Goal: Find specific page/section: Find specific page/section

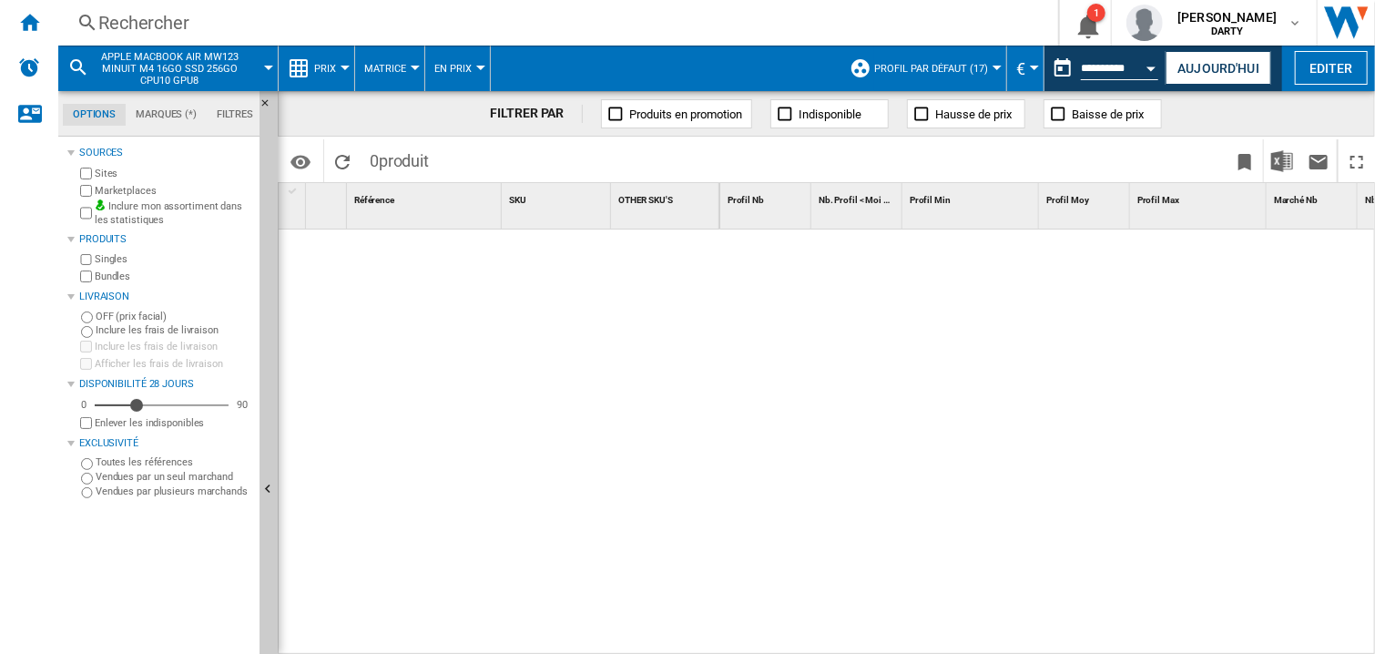
click at [1144, 70] on button "Open calendar" at bounding box center [1152, 65] width 33 height 33
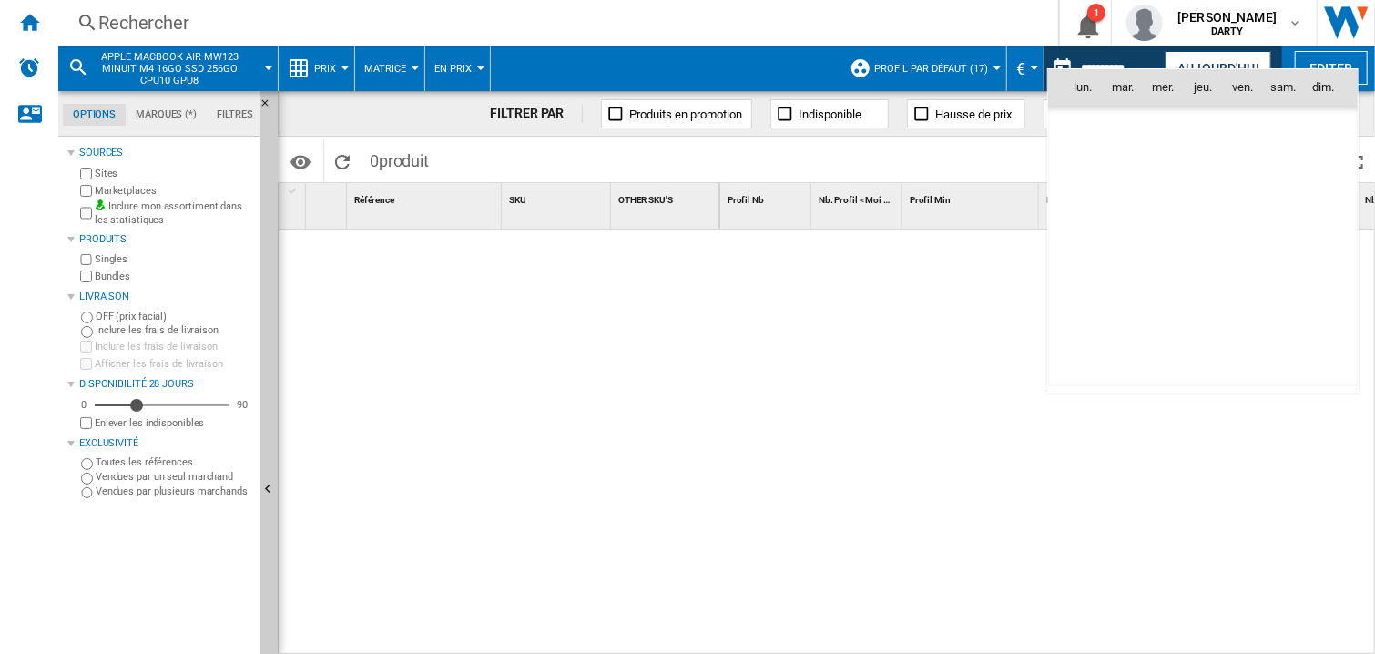
scroll to position [5551, 0]
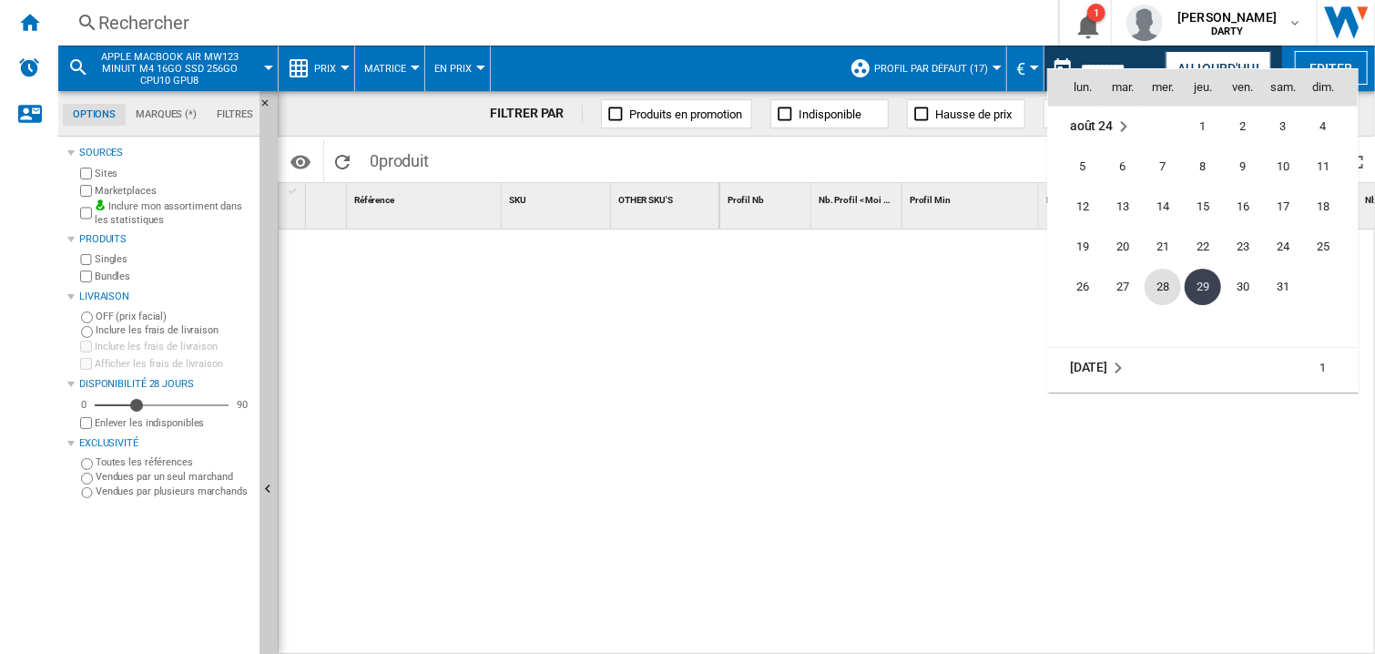
click at [1166, 282] on span "28" at bounding box center [1163, 287] width 36 height 36
type input "**********"
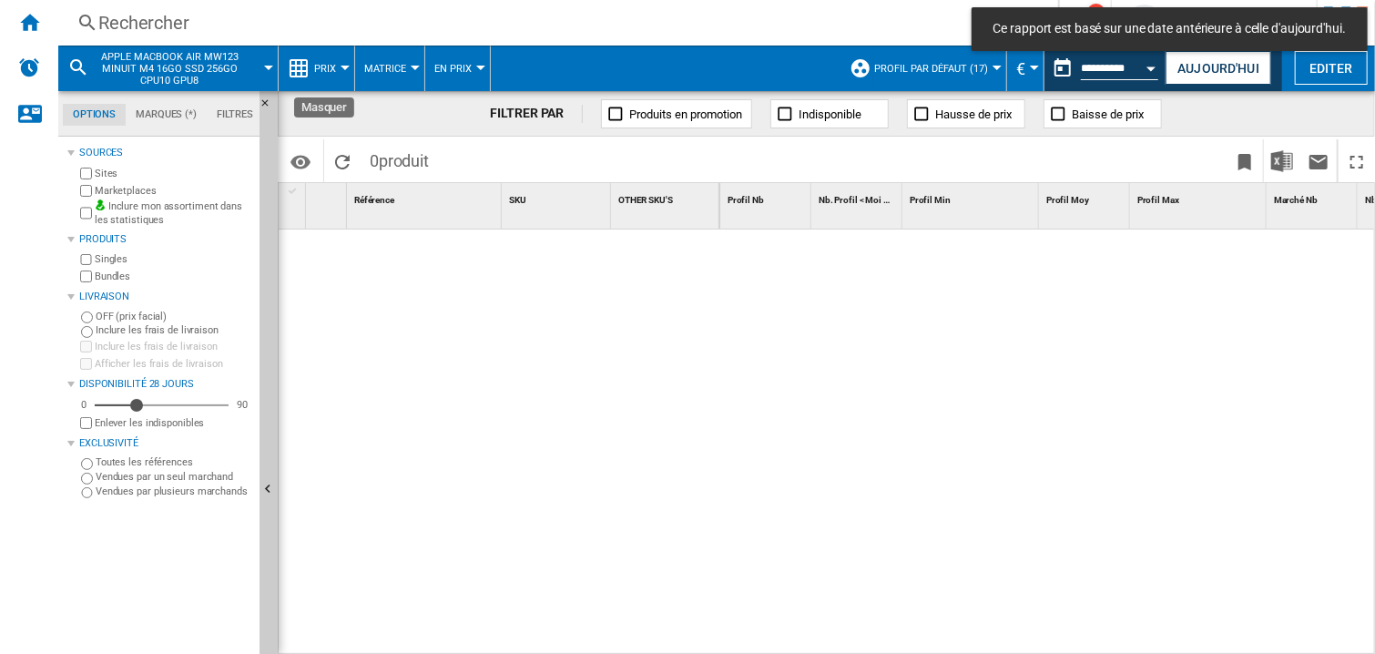
click at [134, 26] on div "Rechercher" at bounding box center [554, 23] width 913 height 26
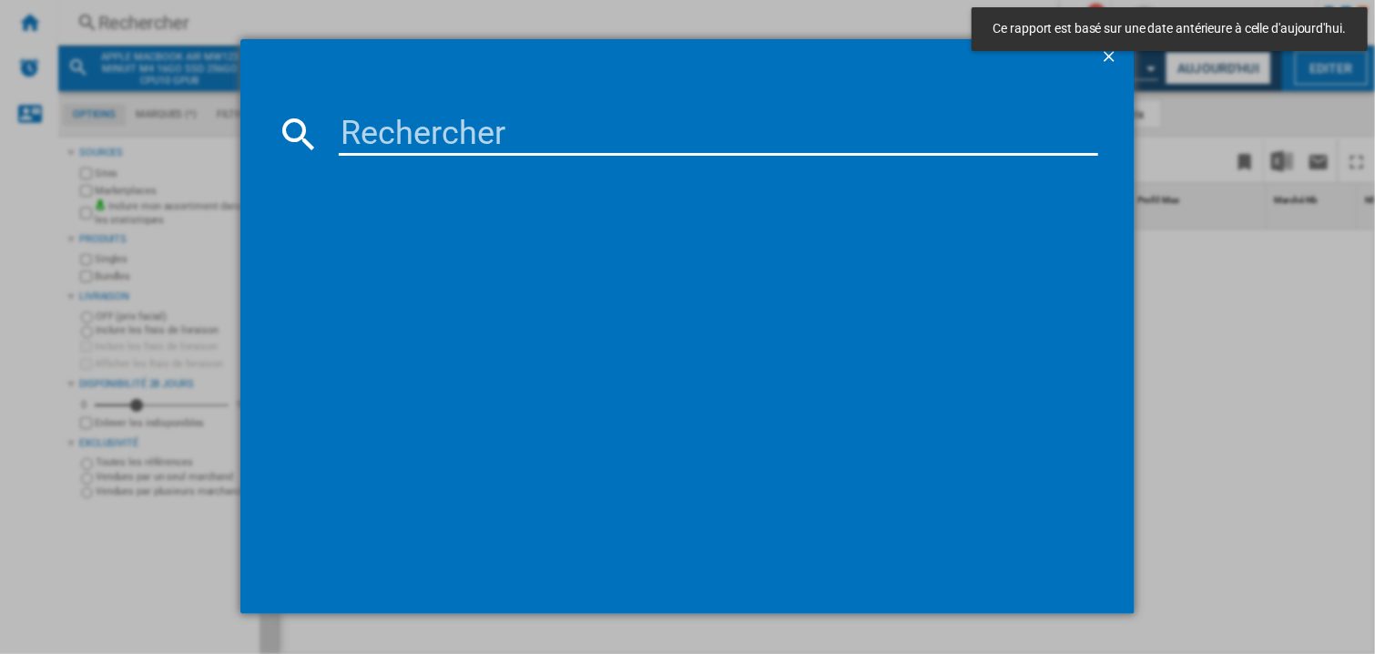
click at [478, 168] on div at bounding box center [688, 371] width 822 height 413
click at [341, 118] on input at bounding box center [719, 134] width 760 height 44
paste input "7818939"
type input "7818939"
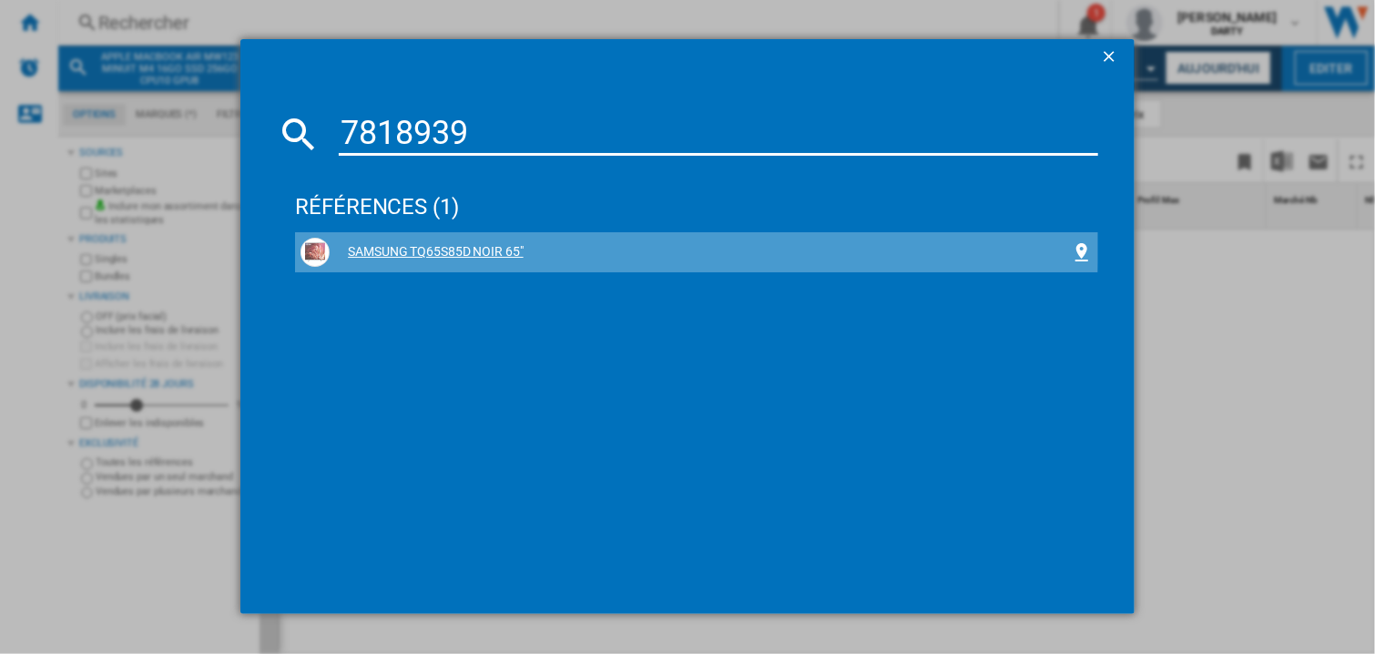
click at [435, 236] on div "SAMSUNG TQ65S85D NOIR 65"" at bounding box center [696, 252] width 803 height 40
click at [435, 249] on div "SAMSUNG TQ65S85D NOIR 65"" at bounding box center [700, 252] width 741 height 18
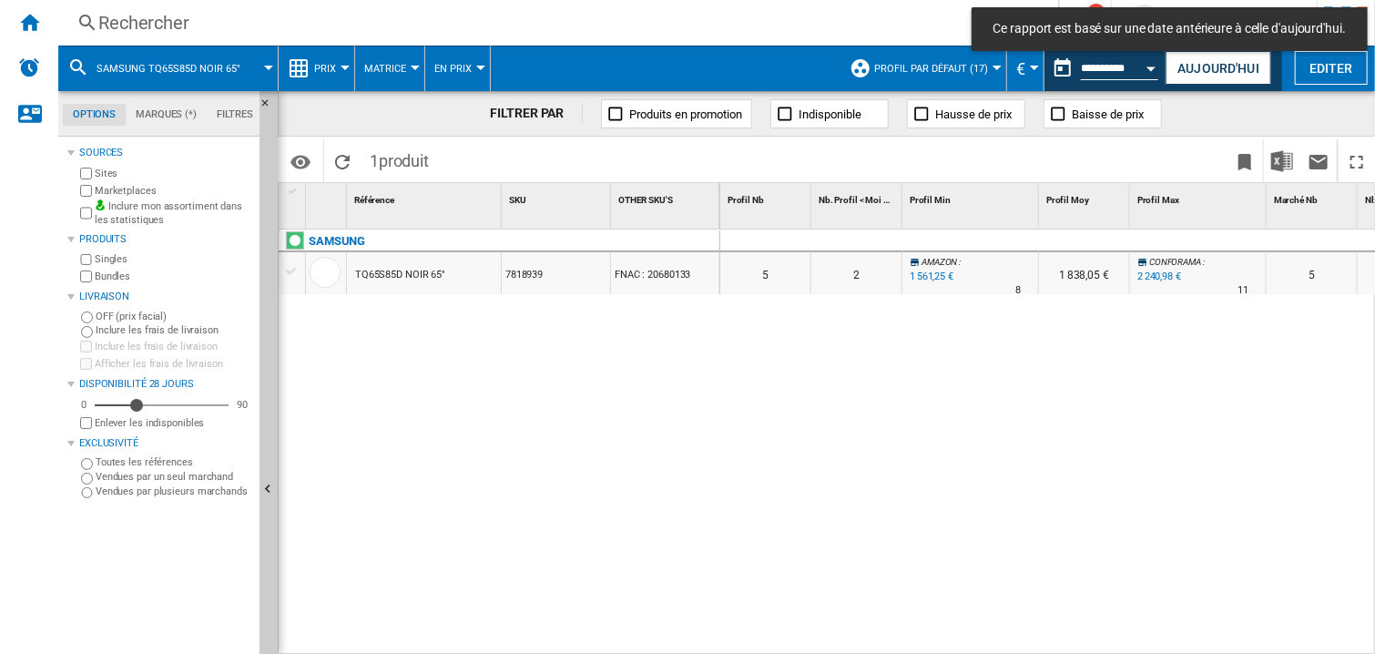
click at [940, 246] on div at bounding box center [971, 241] width 137 height 22
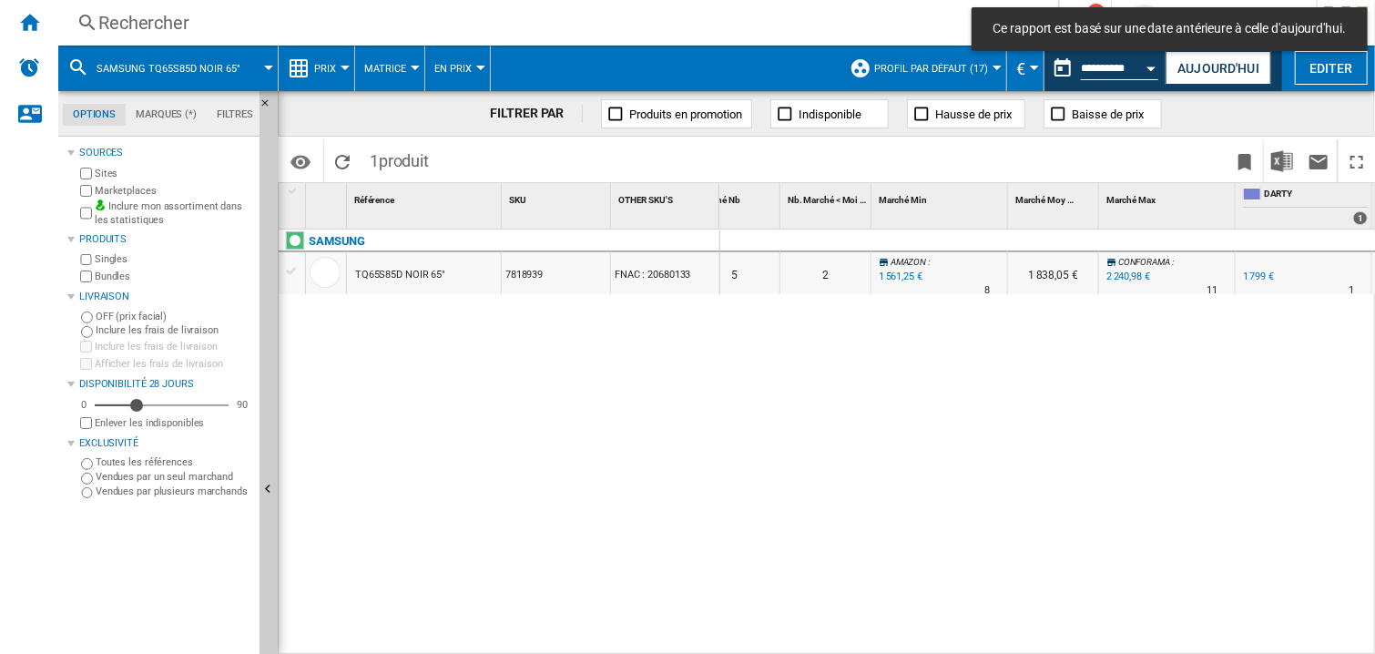
scroll to position [0, 987]
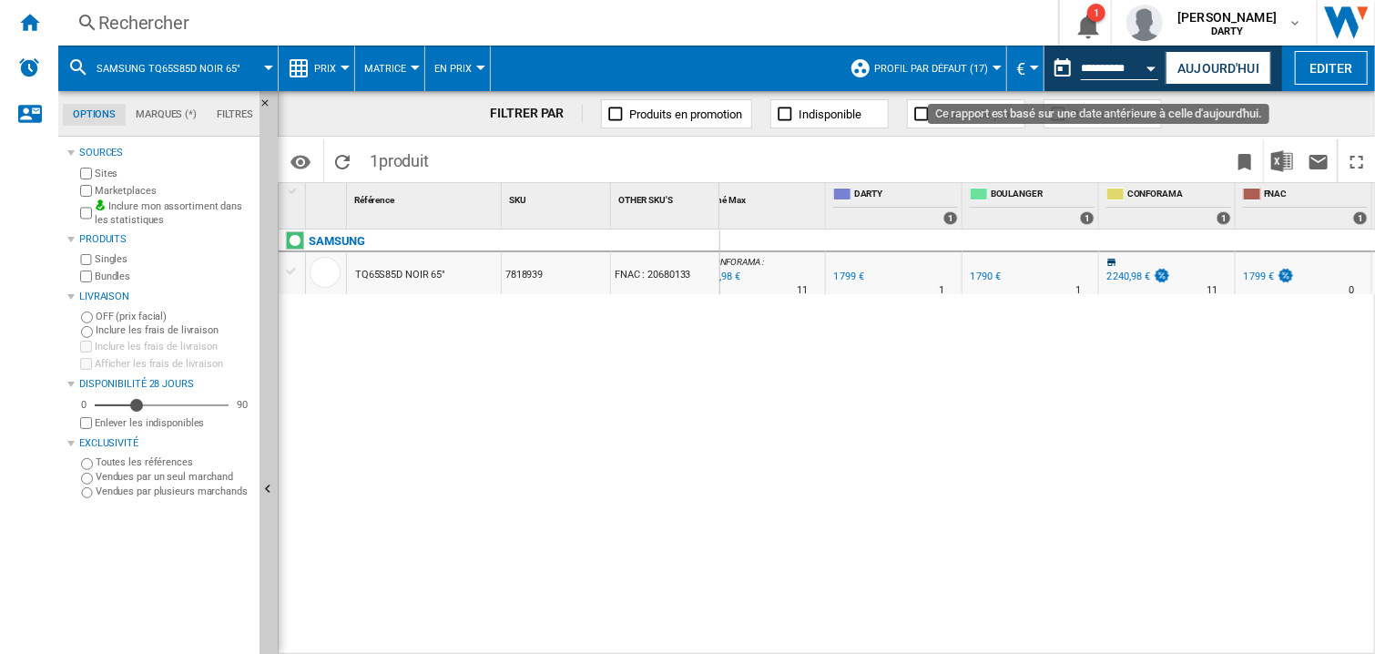
click at [1143, 73] on button "Open calendar" at bounding box center [1152, 65] width 33 height 33
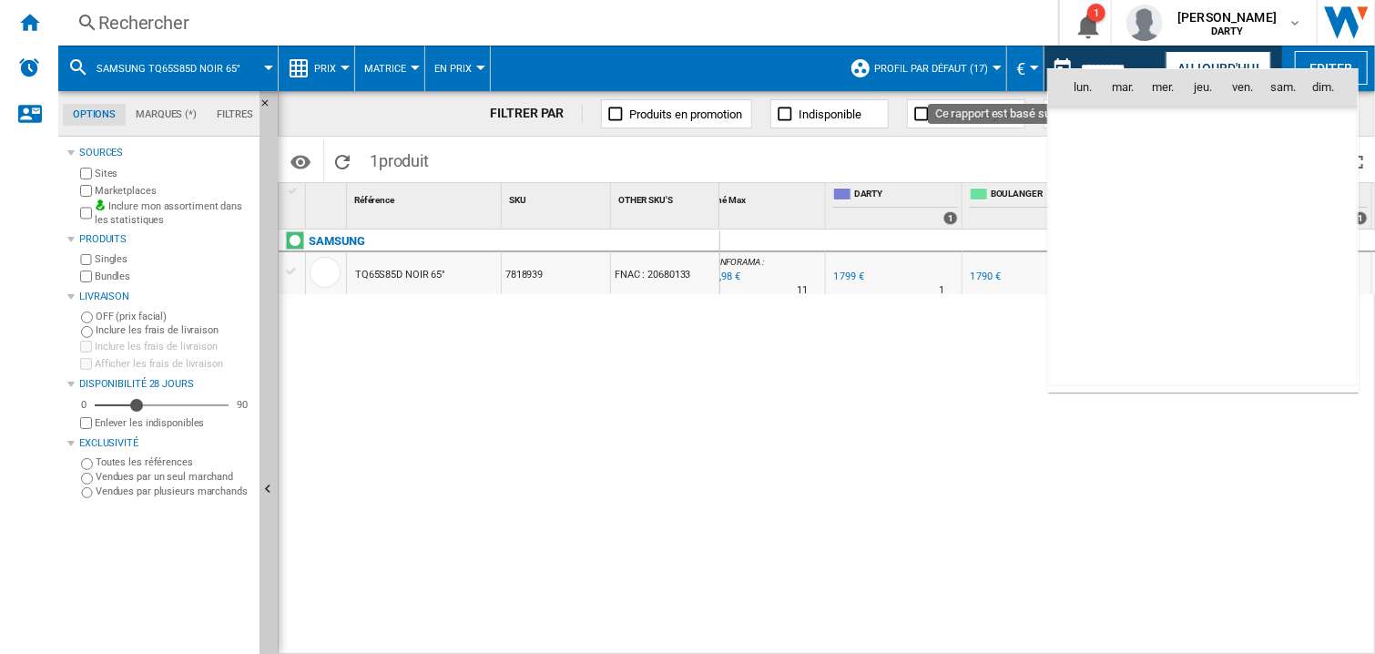
scroll to position [5551, 0]
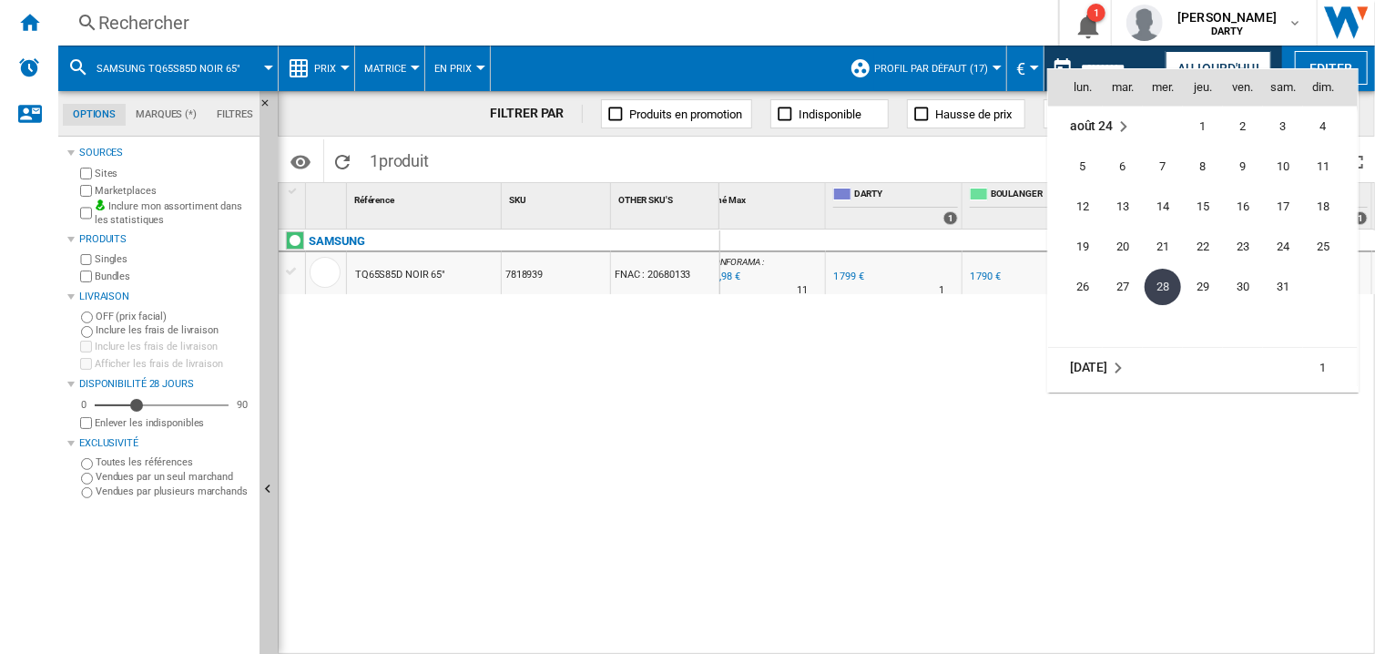
click at [1200, 281] on span "29" at bounding box center [1203, 287] width 36 height 36
type input "**********"
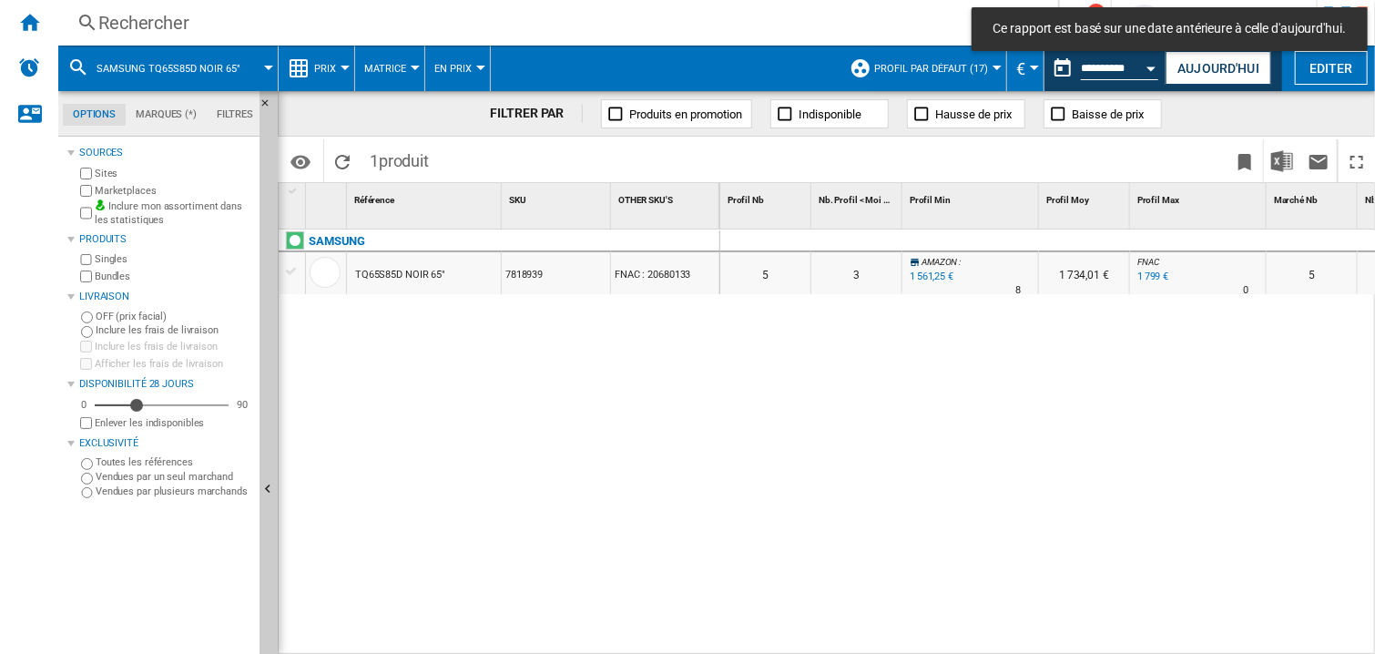
click at [229, 25] on div "Rechercher" at bounding box center [554, 23] width 913 height 26
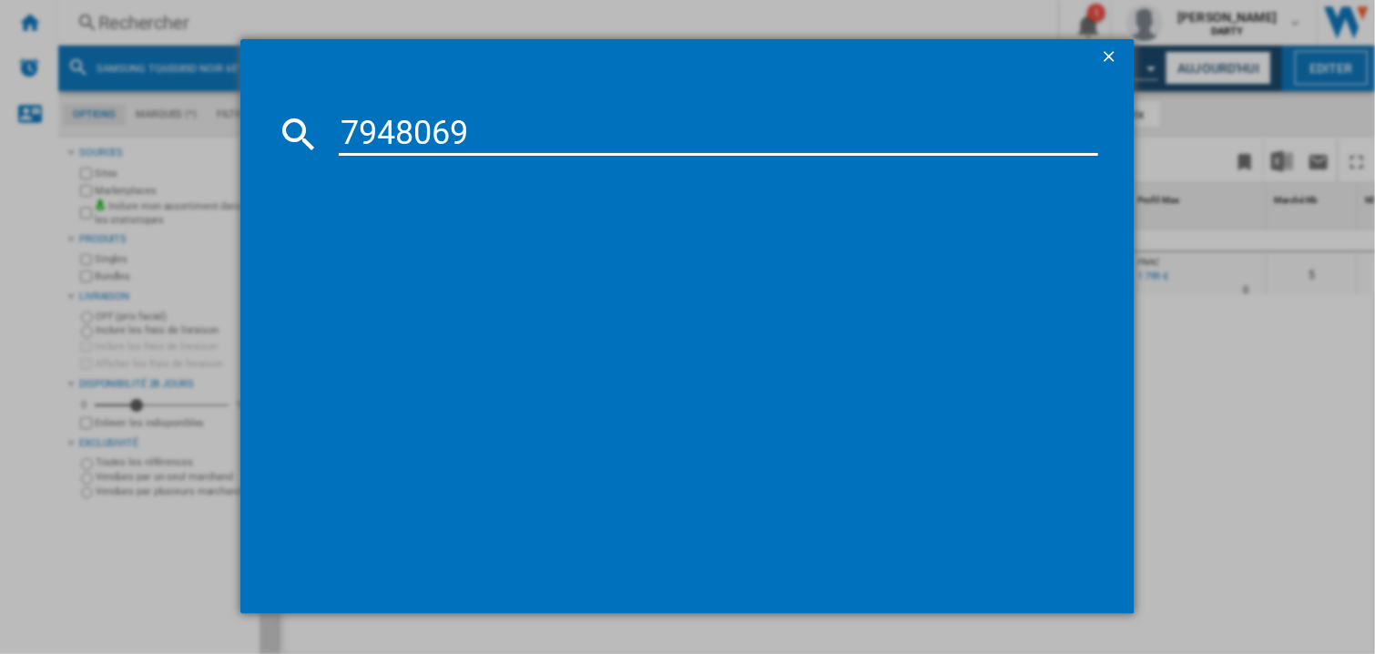
type input "7948069"
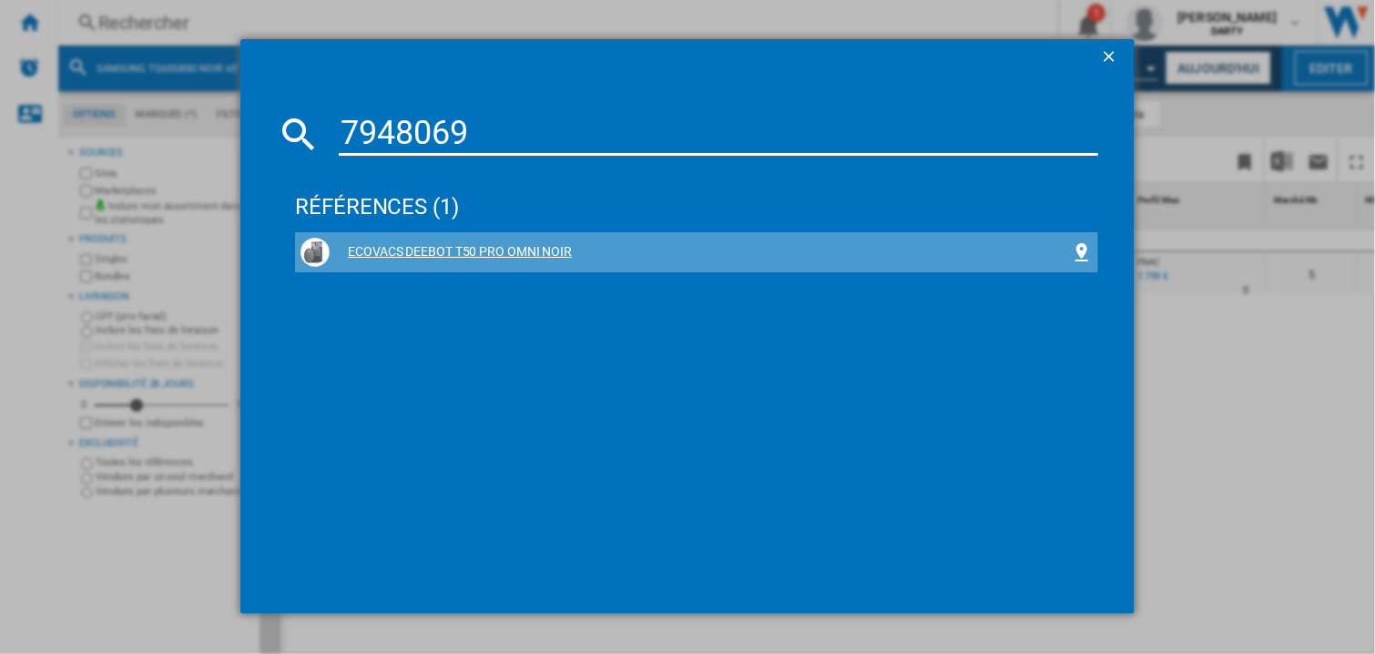
click at [472, 246] on div "ECOVACS DEEBOT T50 PRO OMNI NOIR" at bounding box center [700, 252] width 741 height 18
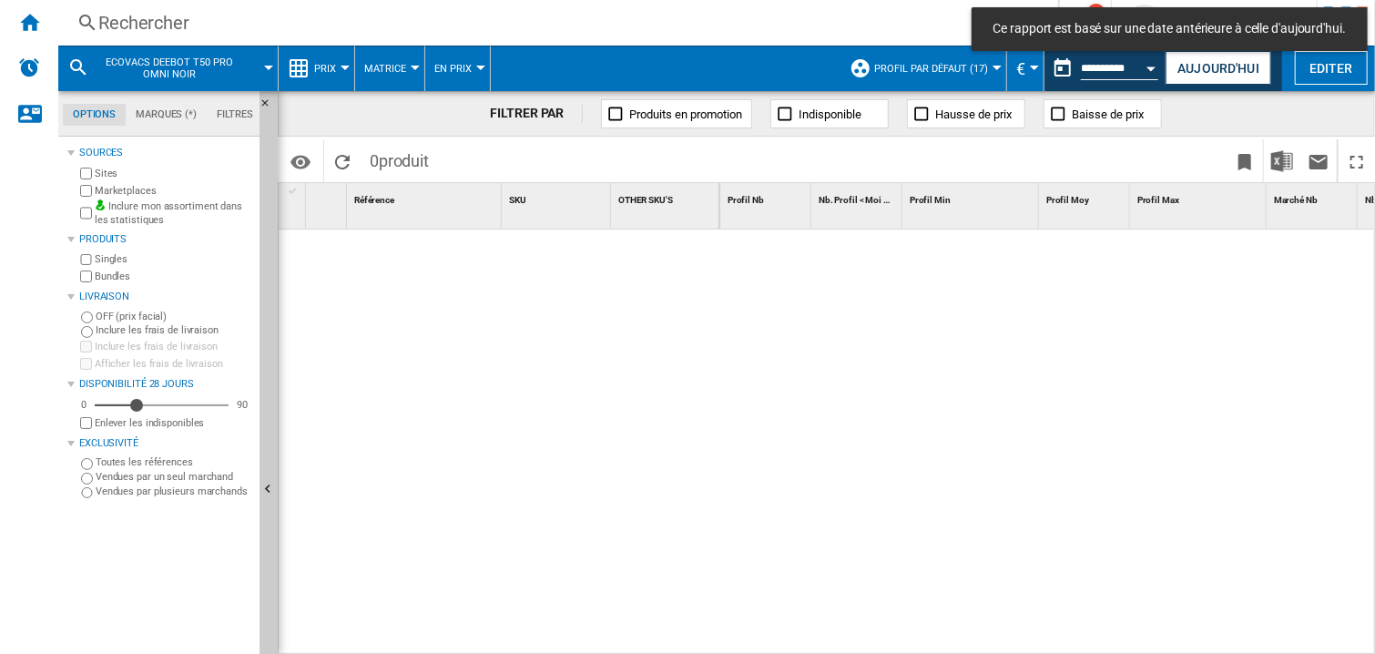
click at [926, 354] on div at bounding box center [1048, 443] width 656 height 426
